Goal: Task Accomplishment & Management: Use online tool/utility

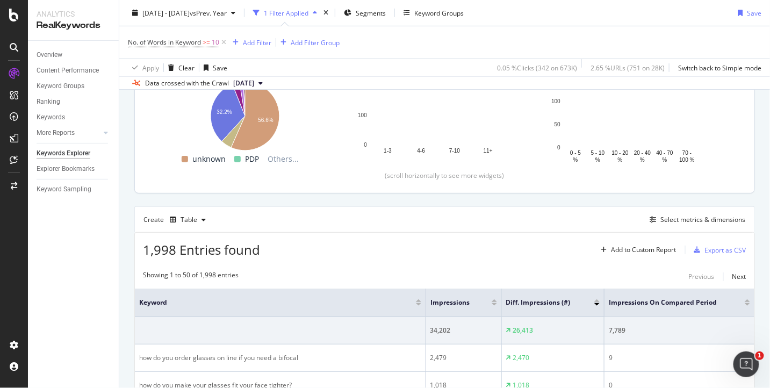
scroll to position [138, 0]
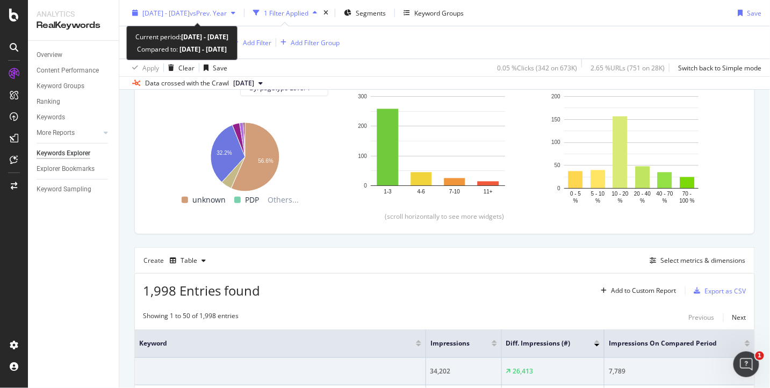
click at [190, 12] on span "[DATE] - [DATE]" at bounding box center [165, 12] width 47 height 9
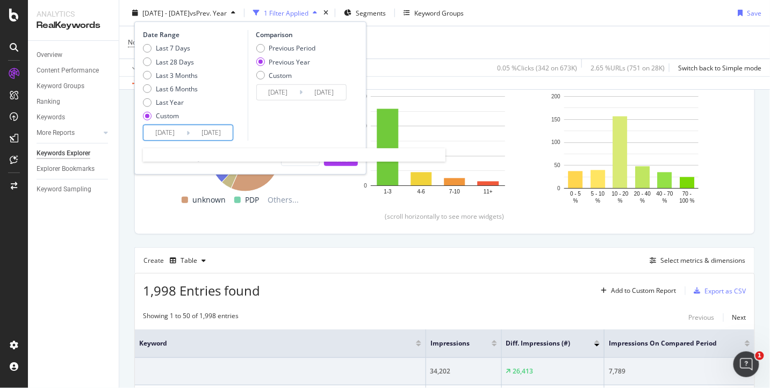
click at [221, 137] on input "[DATE]" at bounding box center [211, 132] width 43 height 15
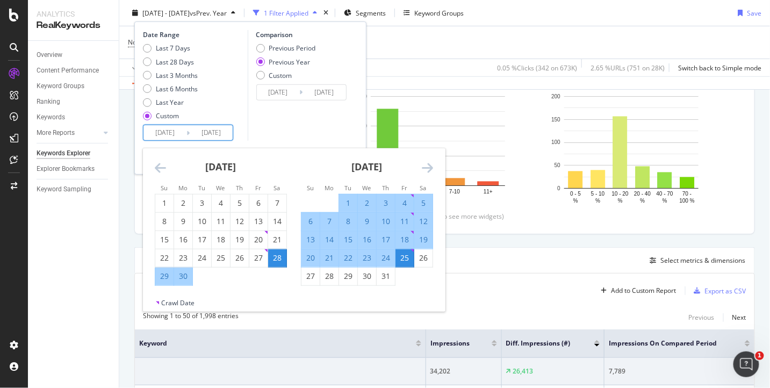
click at [425, 164] on icon "Move forward to switch to the next month." at bounding box center [427, 167] width 11 height 13
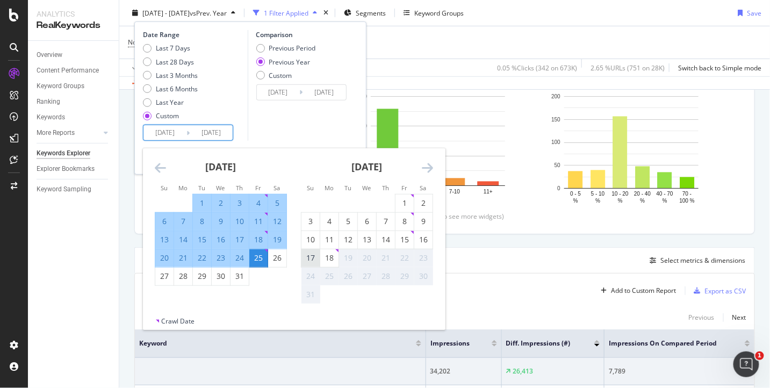
click at [312, 256] on div "17" at bounding box center [310, 258] width 18 height 11
type input "[DATE]"
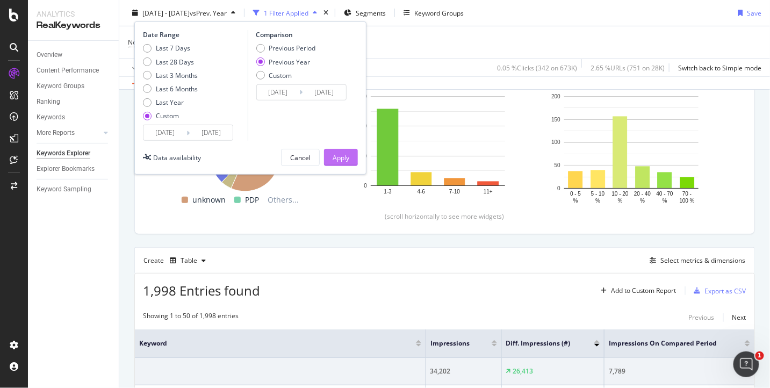
click at [345, 158] on div "Apply" at bounding box center [341, 157] width 17 height 9
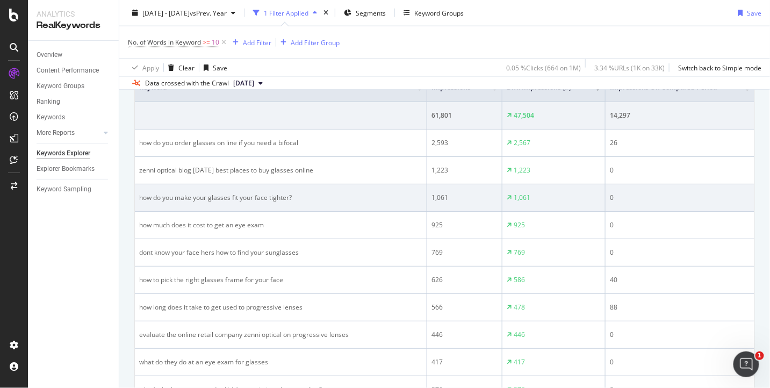
scroll to position [396, 0]
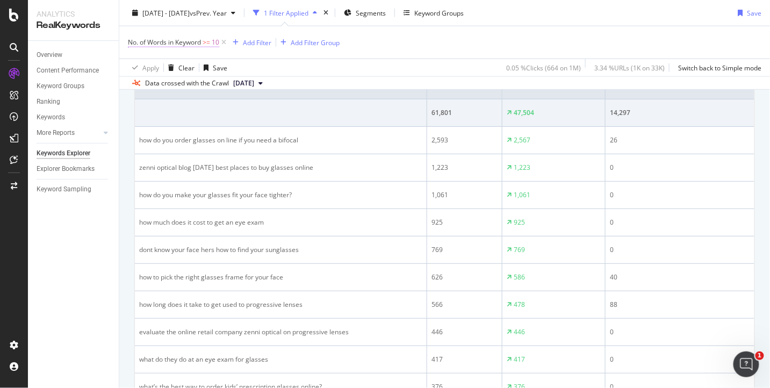
click at [217, 41] on span "10" at bounding box center [216, 42] width 8 height 15
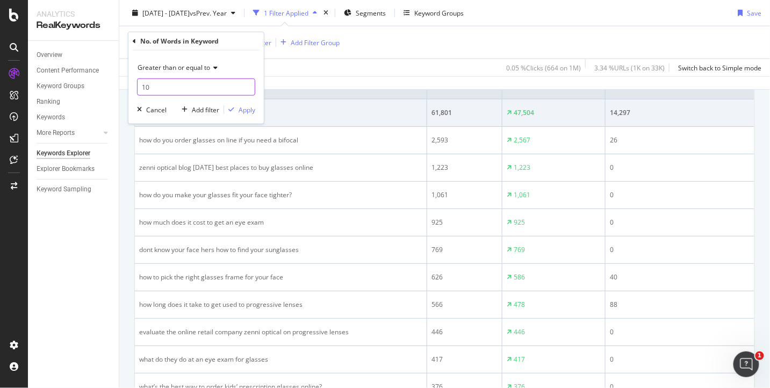
drag, startPoint x: 168, startPoint y: 82, endPoint x: 141, endPoint y: 82, distance: 26.9
click at [141, 82] on input "10" at bounding box center [196, 86] width 118 height 17
click at [146, 89] on input "10" at bounding box center [196, 86] width 118 height 17
type input "4"
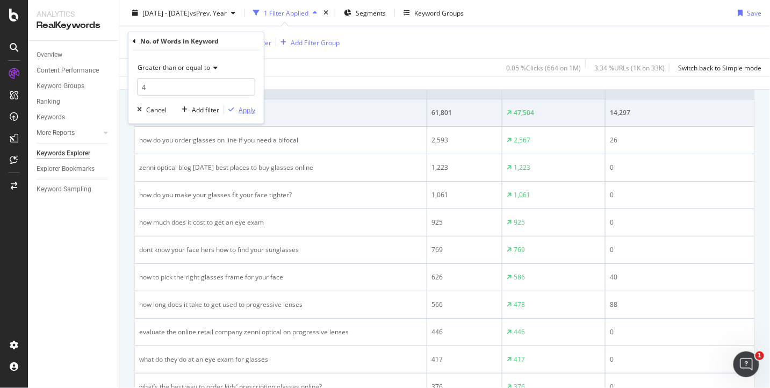
click at [247, 110] on div "Apply" at bounding box center [247, 109] width 17 height 9
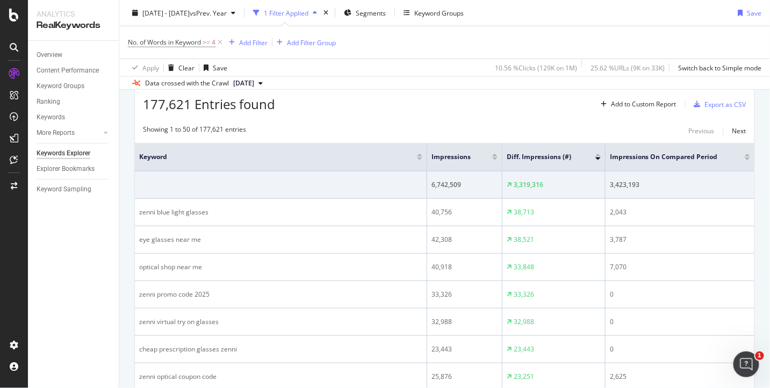
scroll to position [202, 0]
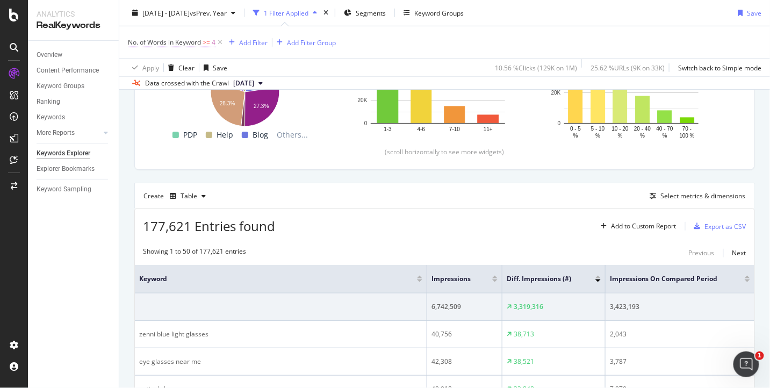
click at [214, 43] on span "4" at bounding box center [214, 42] width 4 height 15
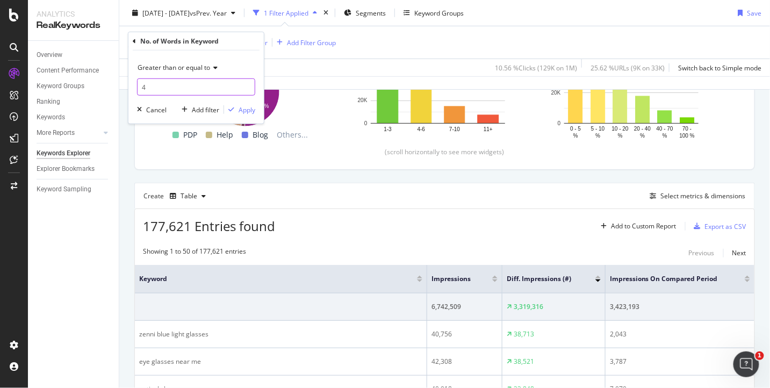
drag, startPoint x: 156, startPoint y: 87, endPoint x: 134, endPoint y: 86, distance: 22.1
click at [134, 86] on div "Greater than or equal to 4 Cancel Add filter Apply" at bounding box center [195, 87] width 135 height 73
type input "5"
click at [252, 109] on div "Apply" at bounding box center [247, 109] width 17 height 9
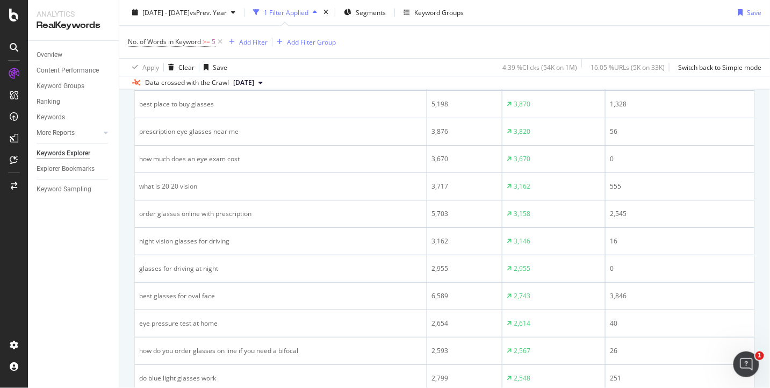
scroll to position [812, 0]
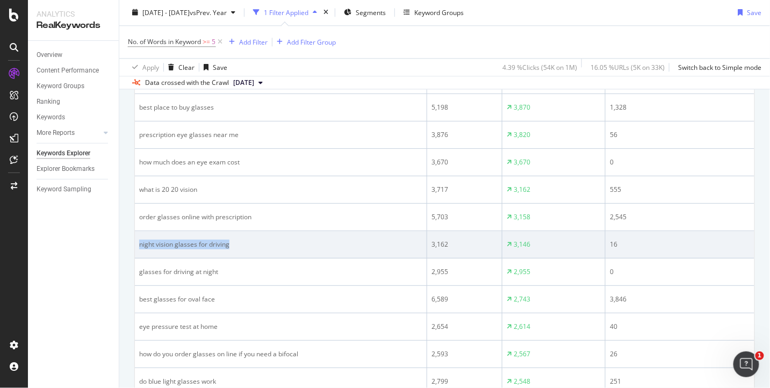
drag, startPoint x: 243, startPoint y: 242, endPoint x: 138, endPoint y: 245, distance: 105.3
click at [138, 245] on td "night vision glasses for driving" at bounding box center [281, 244] width 292 height 27
copy div "night vision glasses for driving"
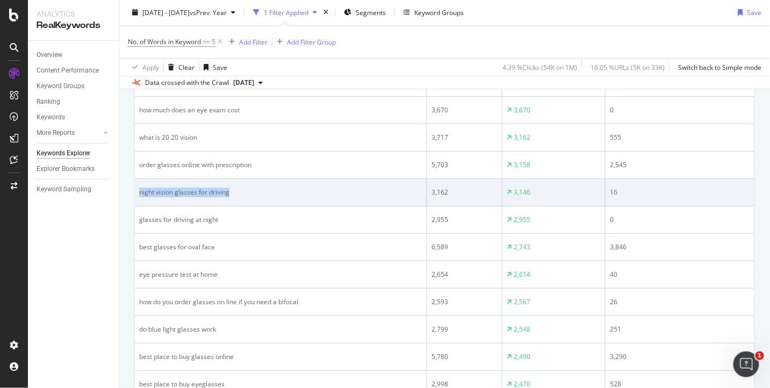
scroll to position [872, 0]
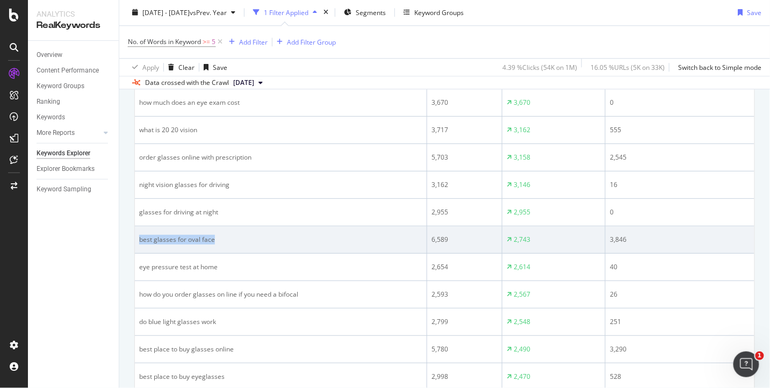
drag, startPoint x: 223, startPoint y: 240, endPoint x: 137, endPoint y: 233, distance: 86.2
click at [137, 233] on td "best glasses for oval face" at bounding box center [281, 239] width 292 height 27
copy div "best glasses for oval face"
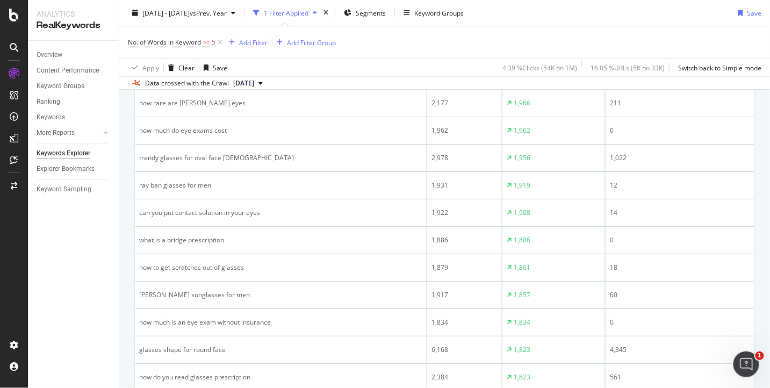
scroll to position [1420, 0]
